Goal: Task Accomplishment & Management: Complete application form

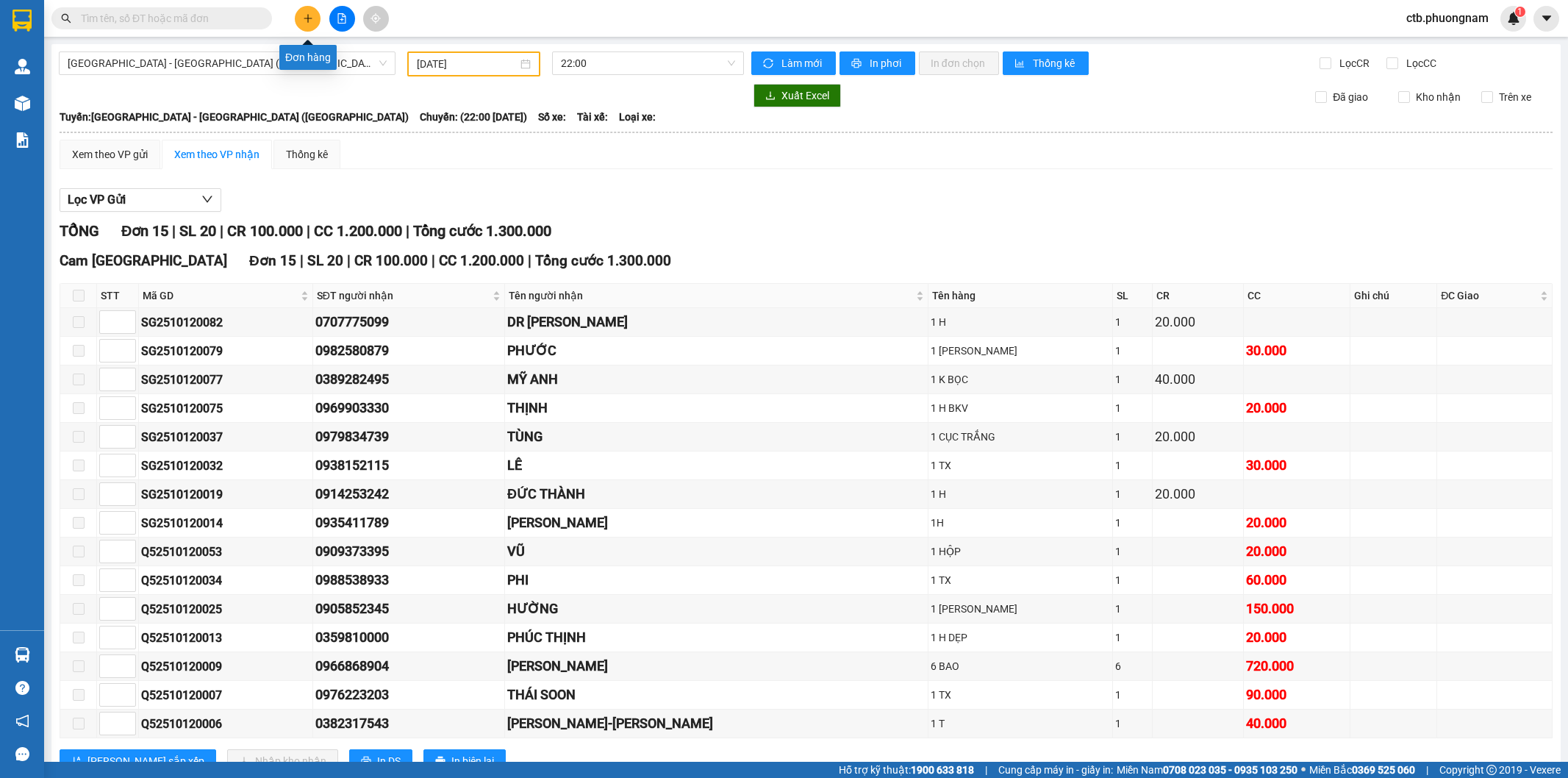
click at [309, 21] on icon "plus" at bounding box center [308, 18] width 11 height 11
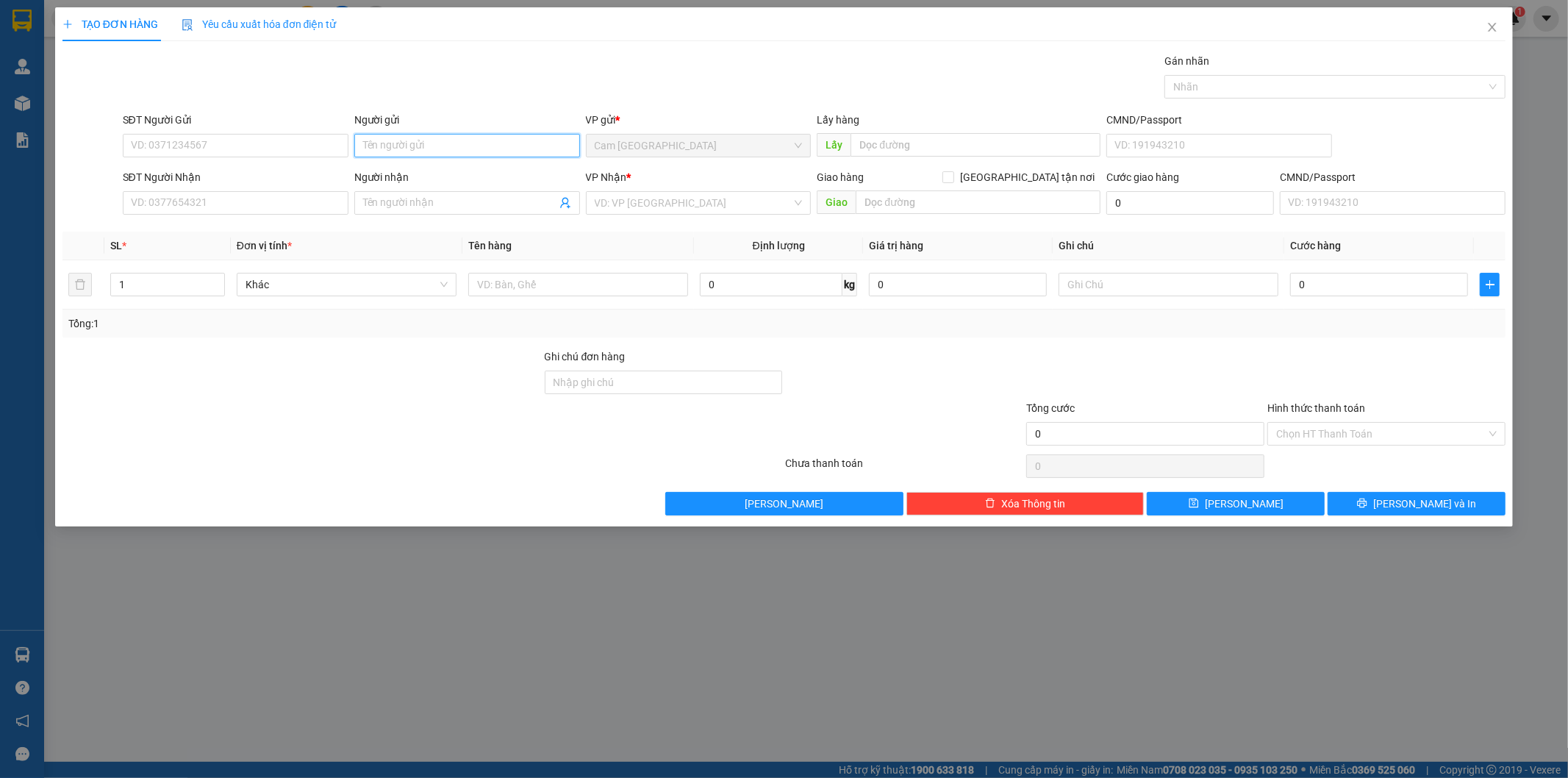
click at [432, 142] on input "Người gửi" at bounding box center [467, 145] width 226 height 24
type input "CÔ HƯƠNG"
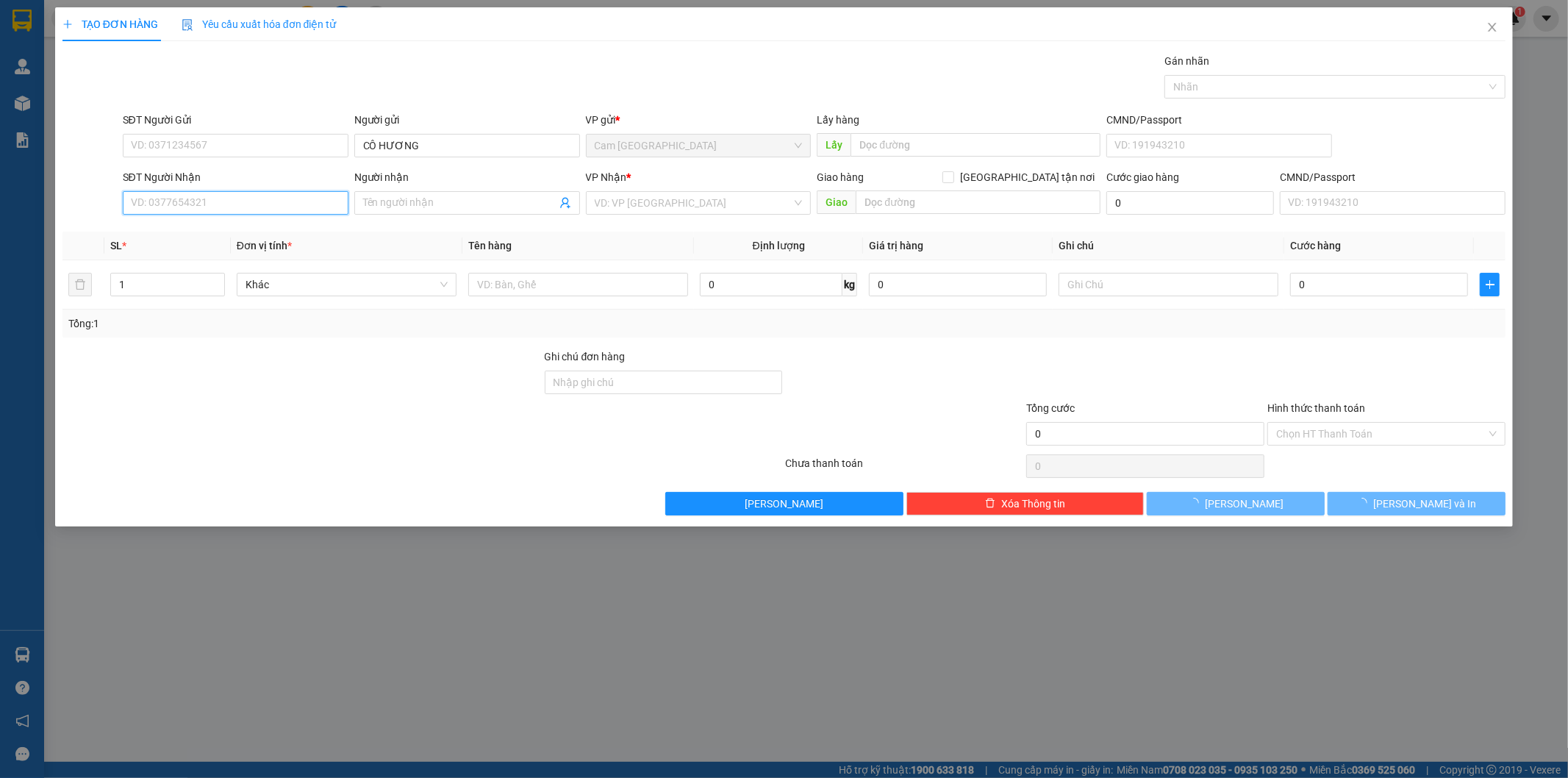
click at [247, 206] on input "SĐT Người Nhận" at bounding box center [235, 202] width 226 height 24
type input "0938196507"
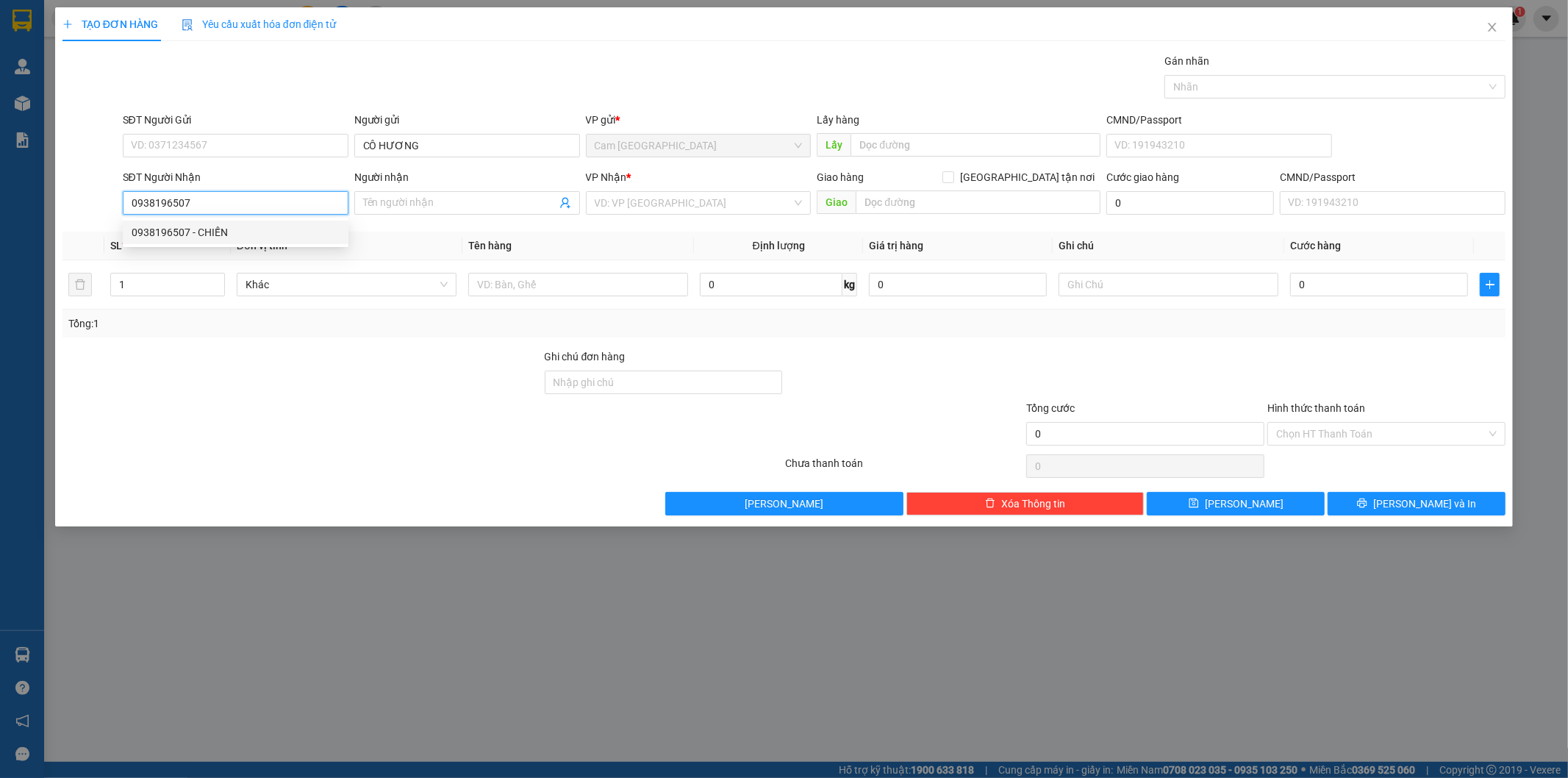
click at [250, 239] on div "0938196507 - CHIẾN" at bounding box center [235, 232] width 208 height 16
type input "CHIẾN"
type input "0938196507"
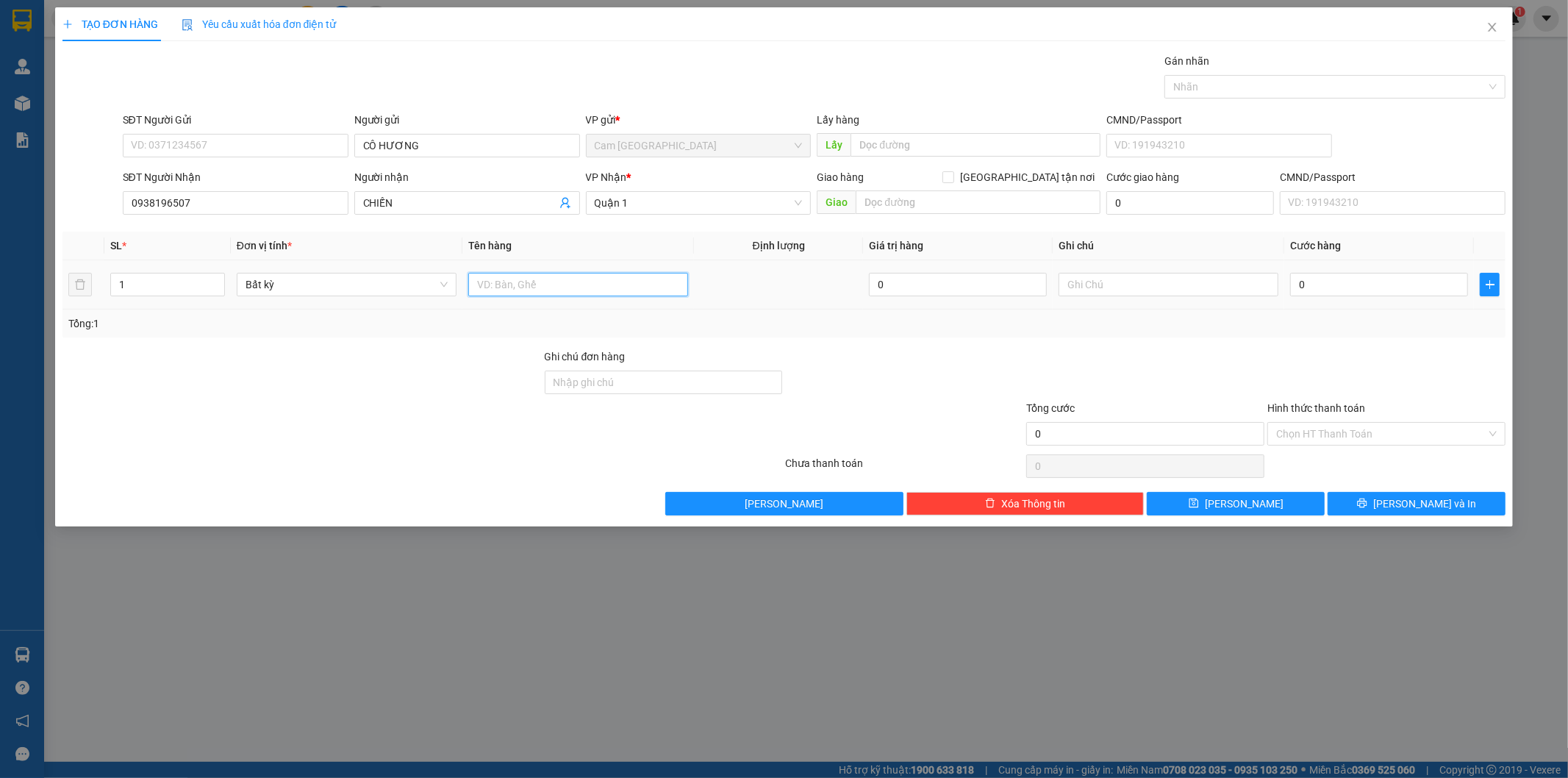
click at [579, 284] on input "text" at bounding box center [578, 284] width 220 height 24
type input "1H"
click at [1316, 287] on input "0" at bounding box center [1379, 284] width 178 height 24
type input "2"
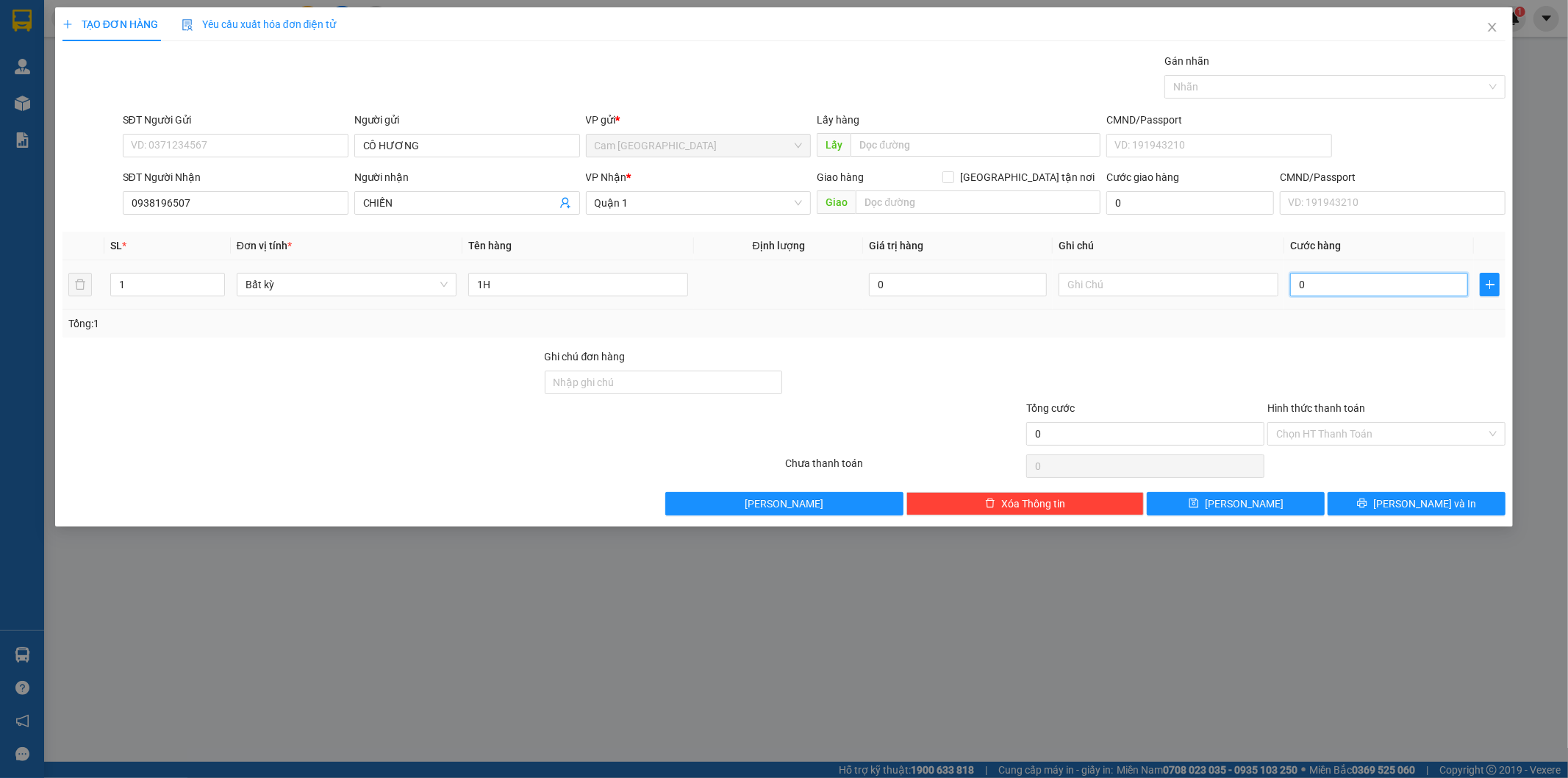
type input "2"
type input "20"
type input "200"
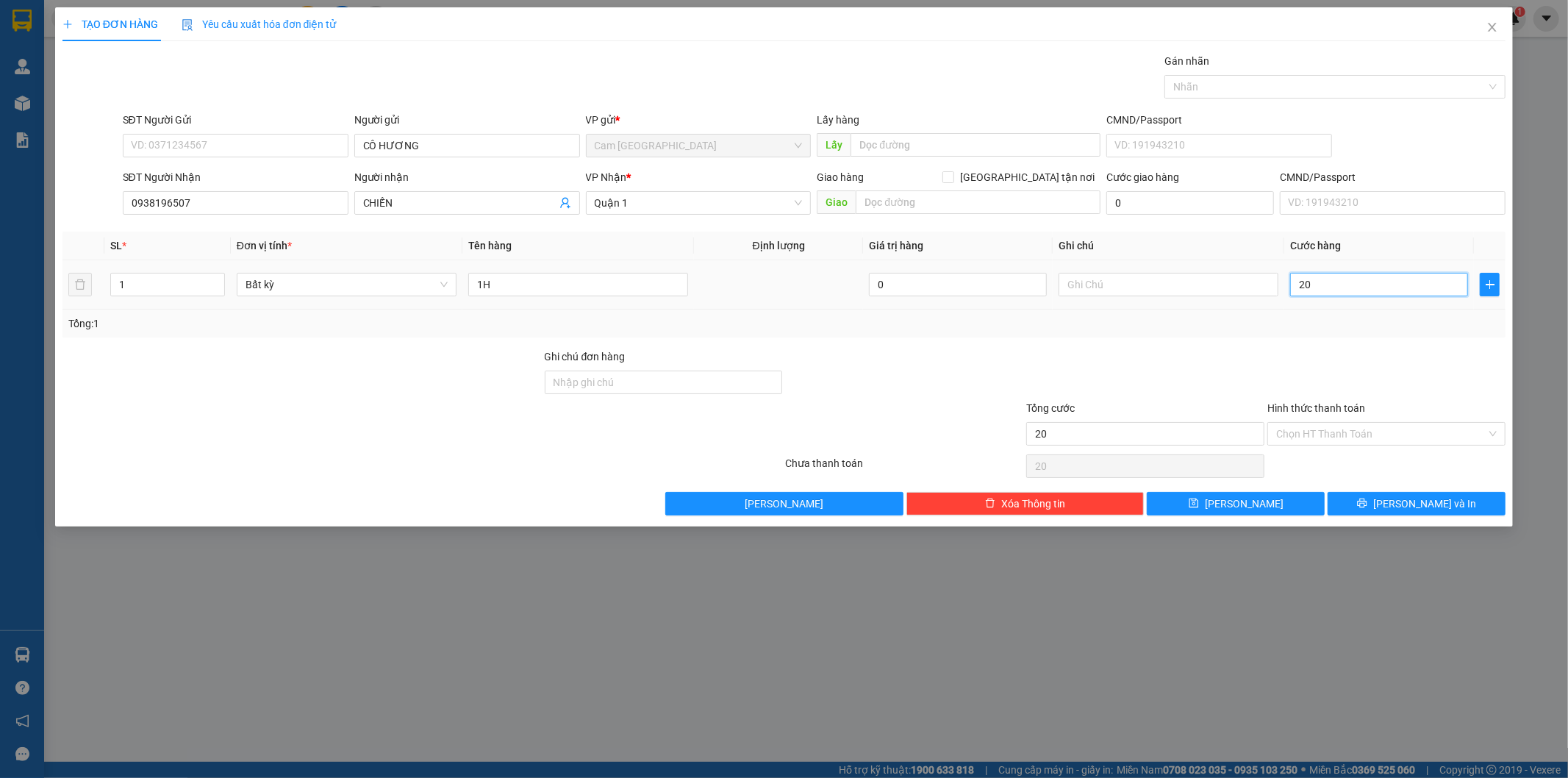
type input "200"
type input "2.000"
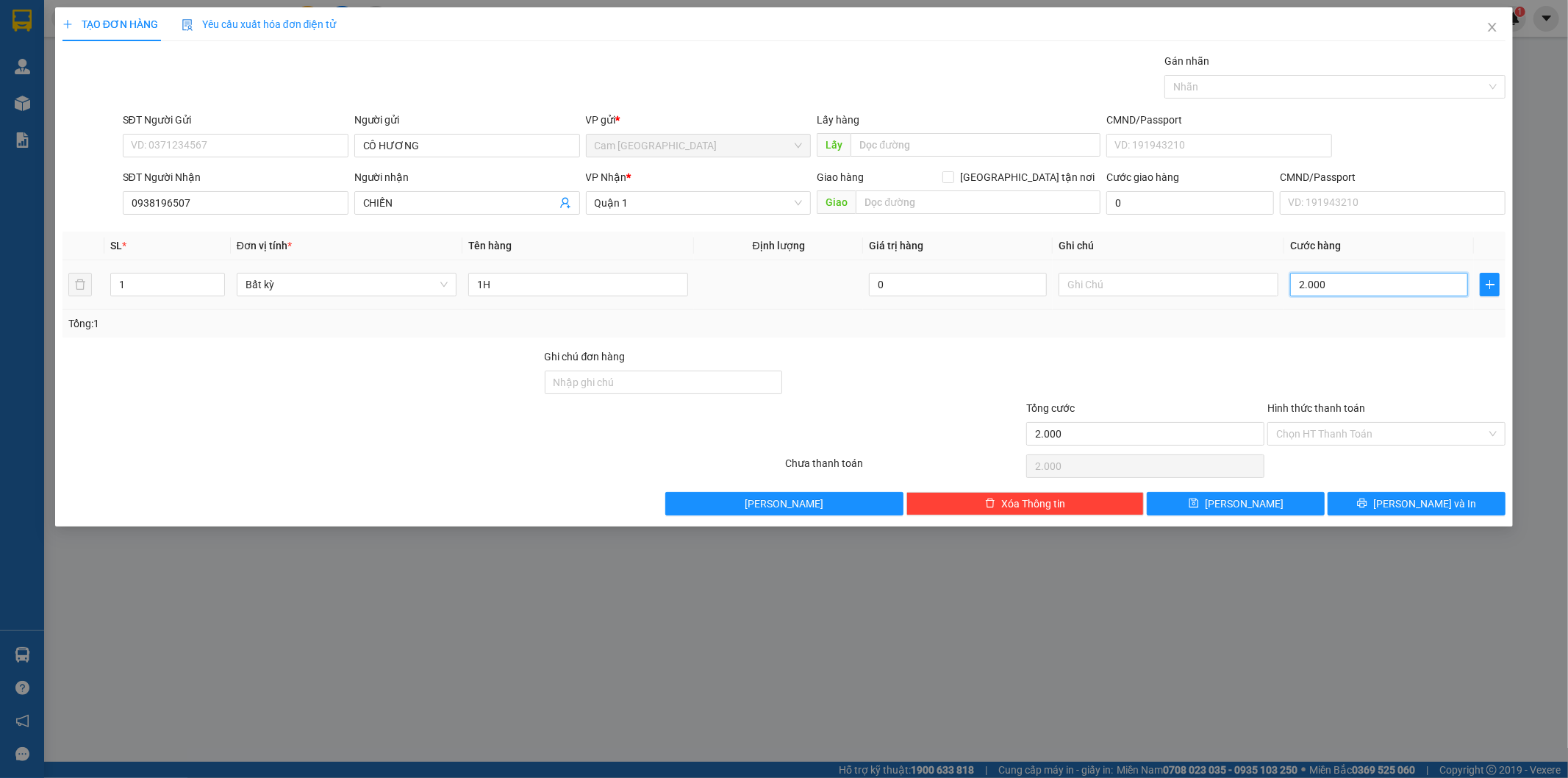
type input "20.000"
click at [1377, 435] on input "Hình thức thanh toán" at bounding box center [1382, 433] width 210 height 22
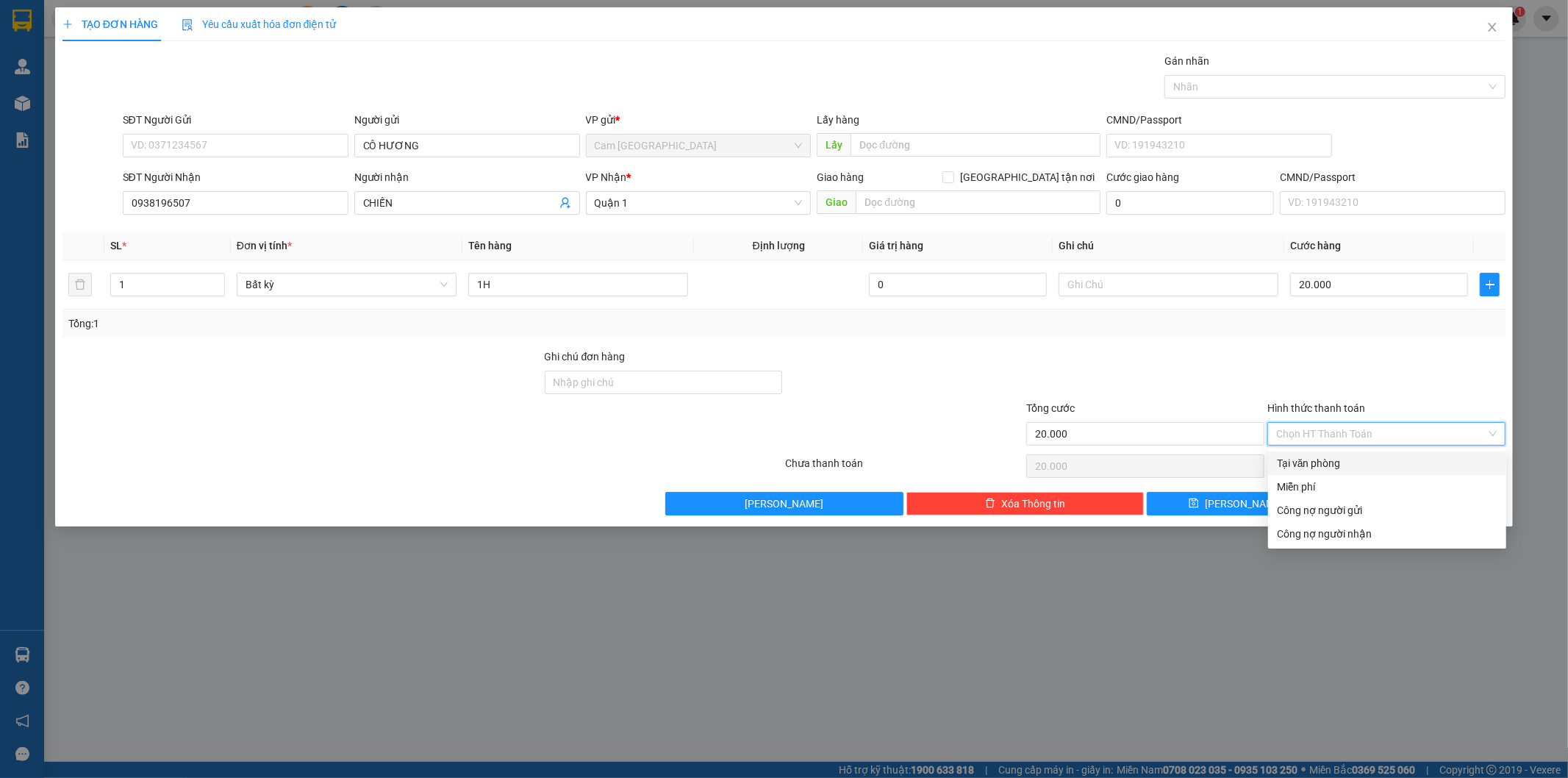
click at [1340, 464] on div "Tại văn phòng" at bounding box center [1388, 463] width 221 height 16
type input "0"
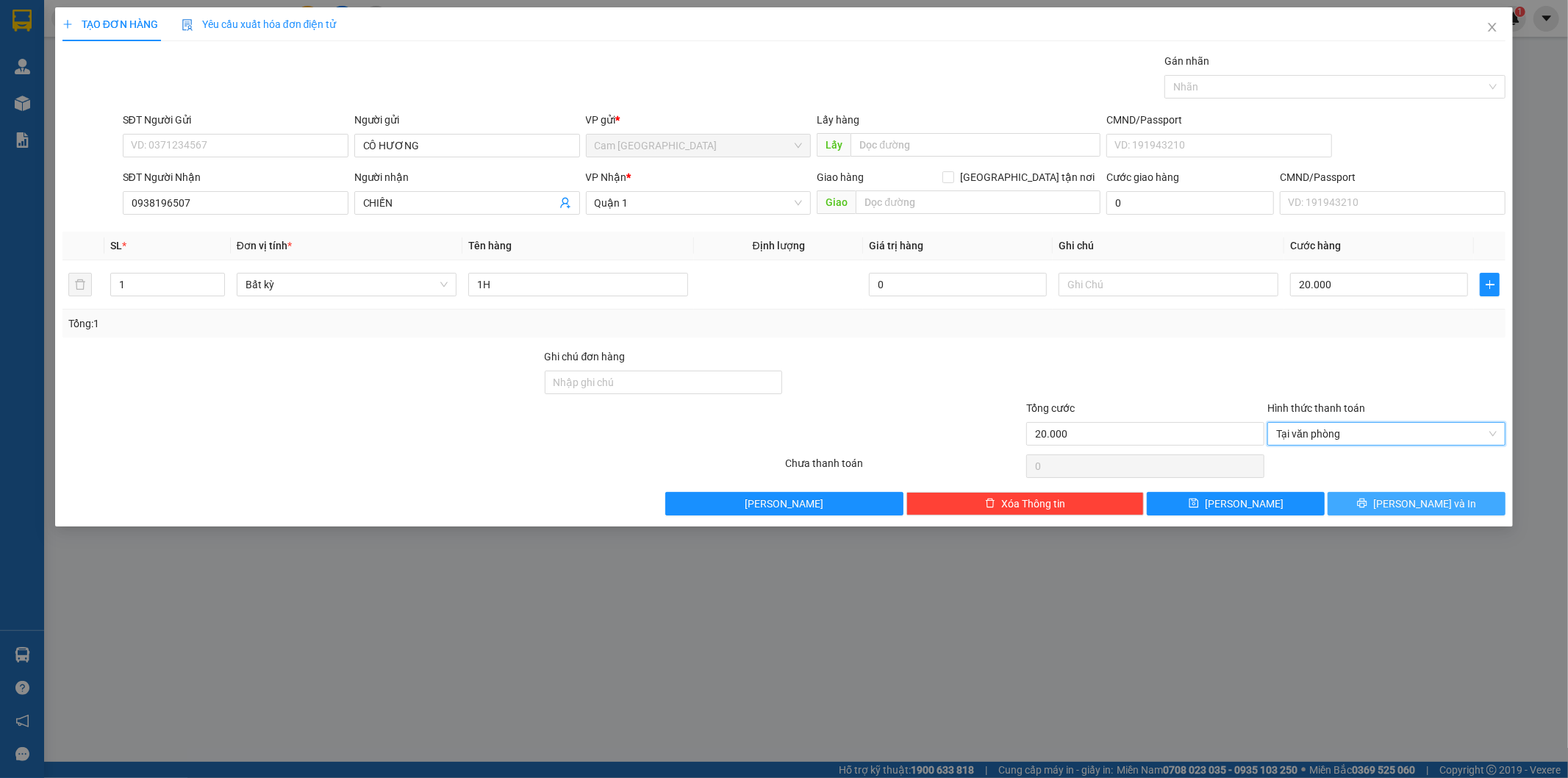
click at [1378, 505] on button "[PERSON_NAME] và In" at bounding box center [1417, 503] width 178 height 24
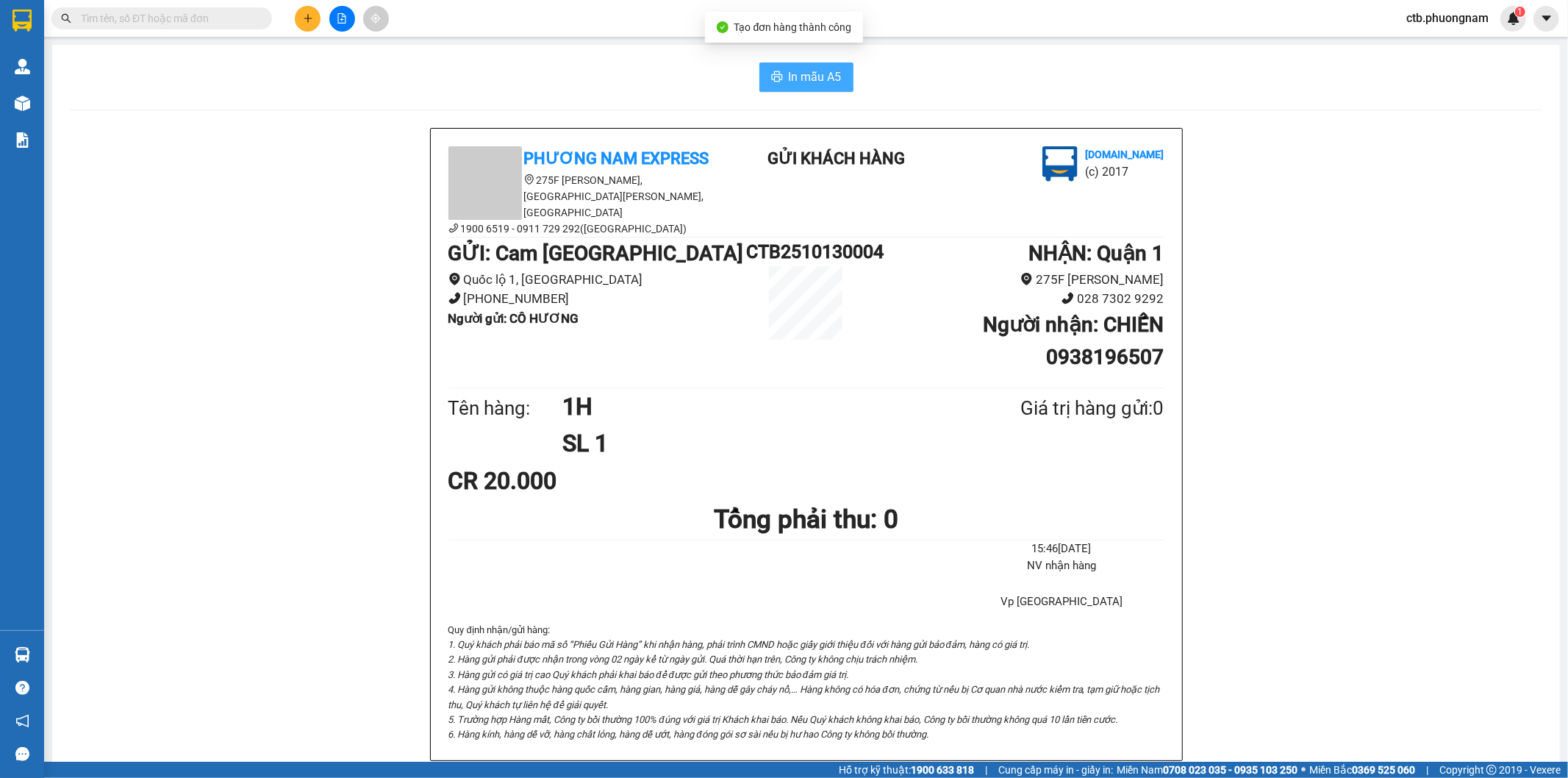
click at [806, 81] on span "In mẫu A5" at bounding box center [815, 77] width 53 height 18
